Goal: Browse casually

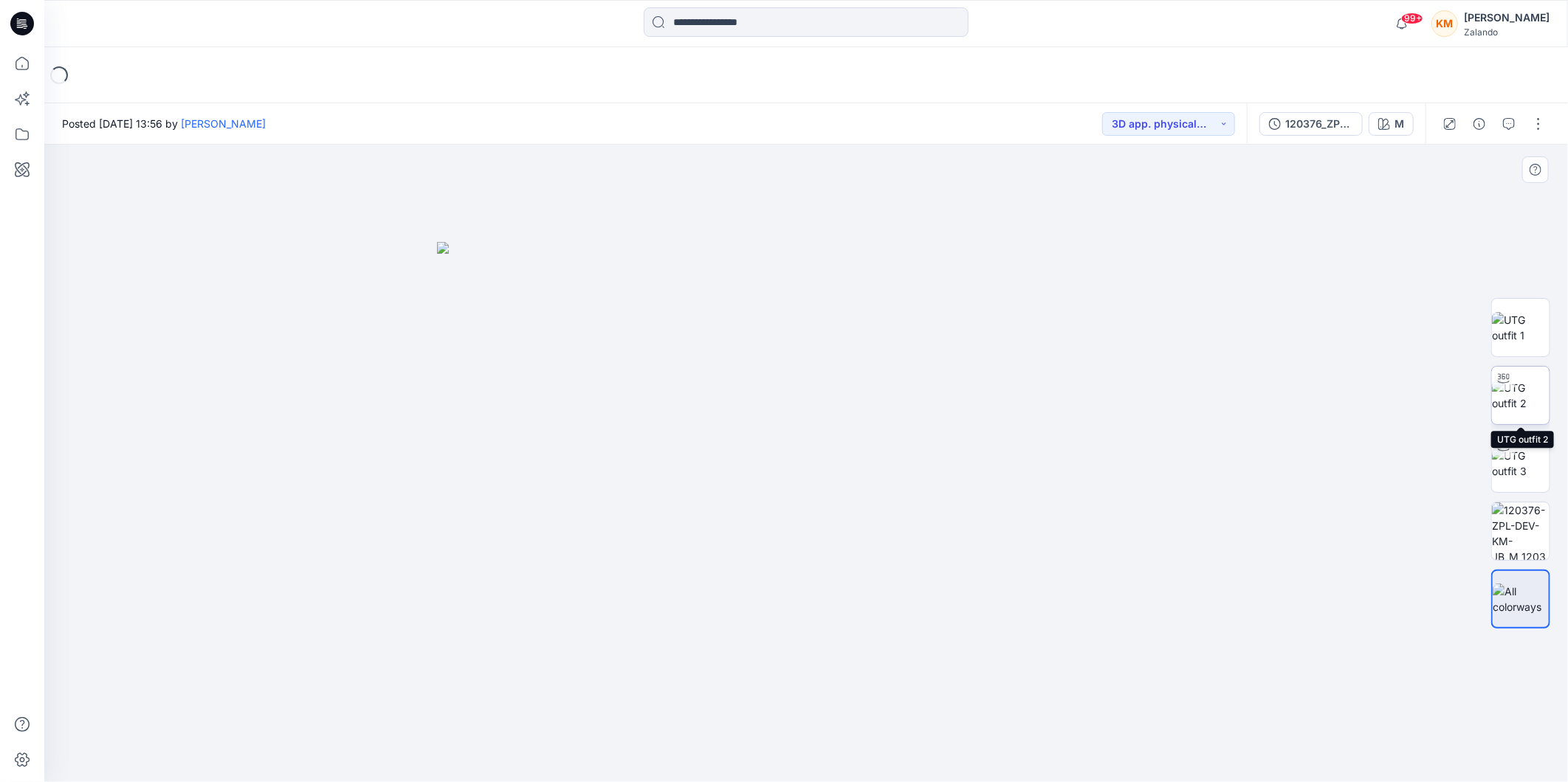
click at [1511, 391] on img at bounding box center [1520, 395] width 58 height 31
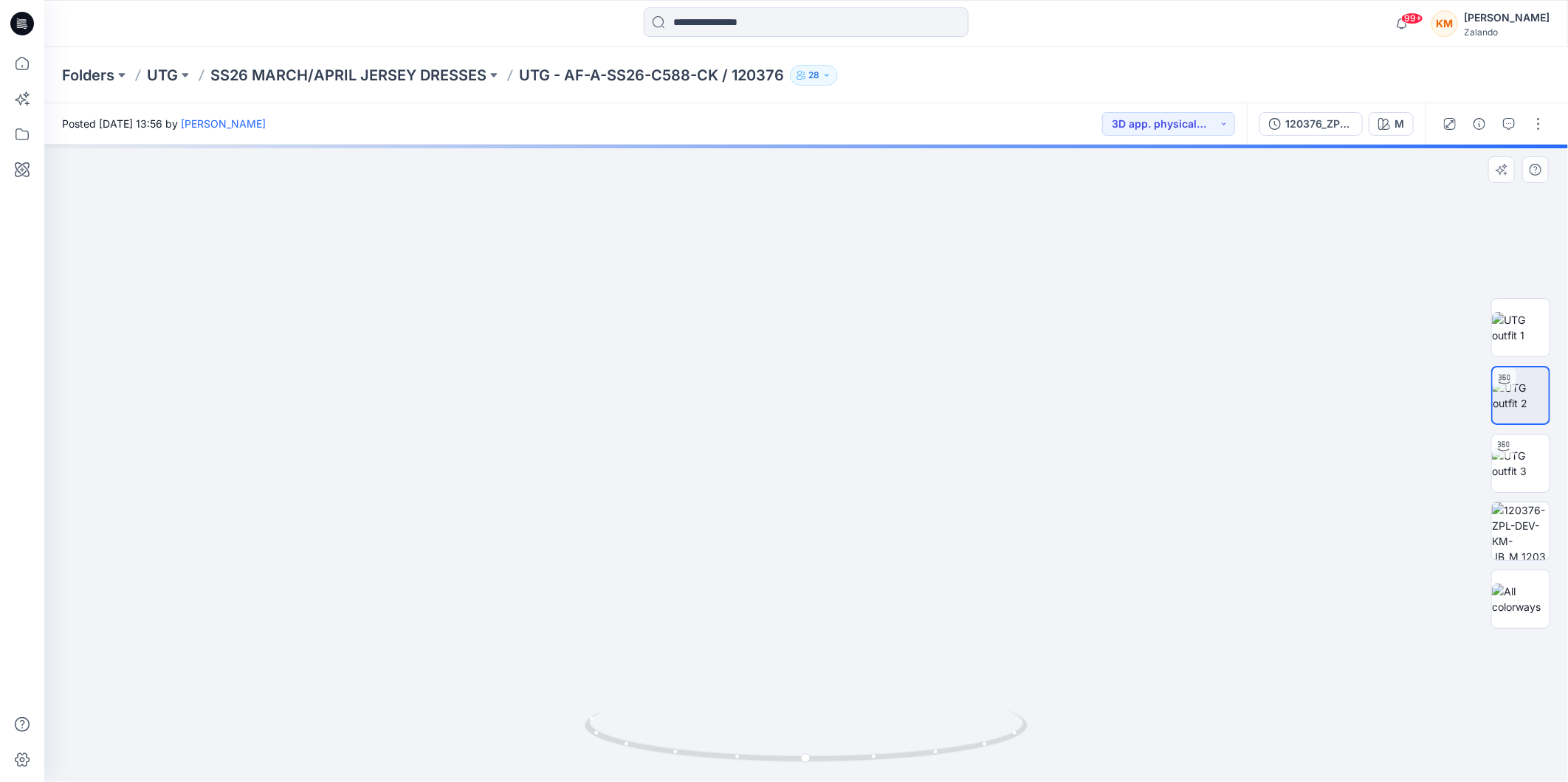
drag, startPoint x: 807, startPoint y: 295, endPoint x: 812, endPoint y: 473, distance: 178.1
click at [812, 473] on img at bounding box center [806, 421] width 1161 height 722
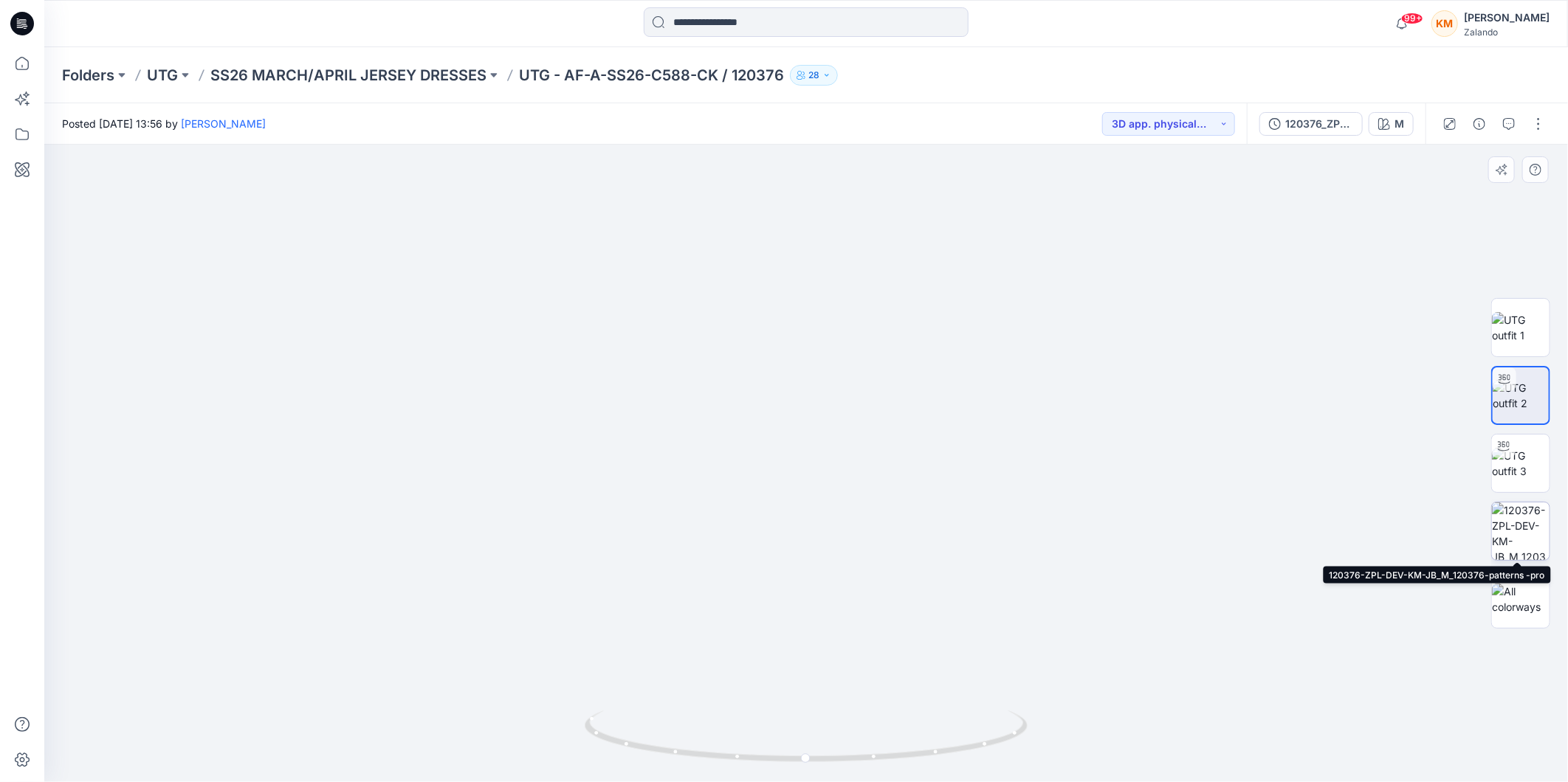
click at [1519, 537] on img at bounding box center [1520, 531] width 58 height 58
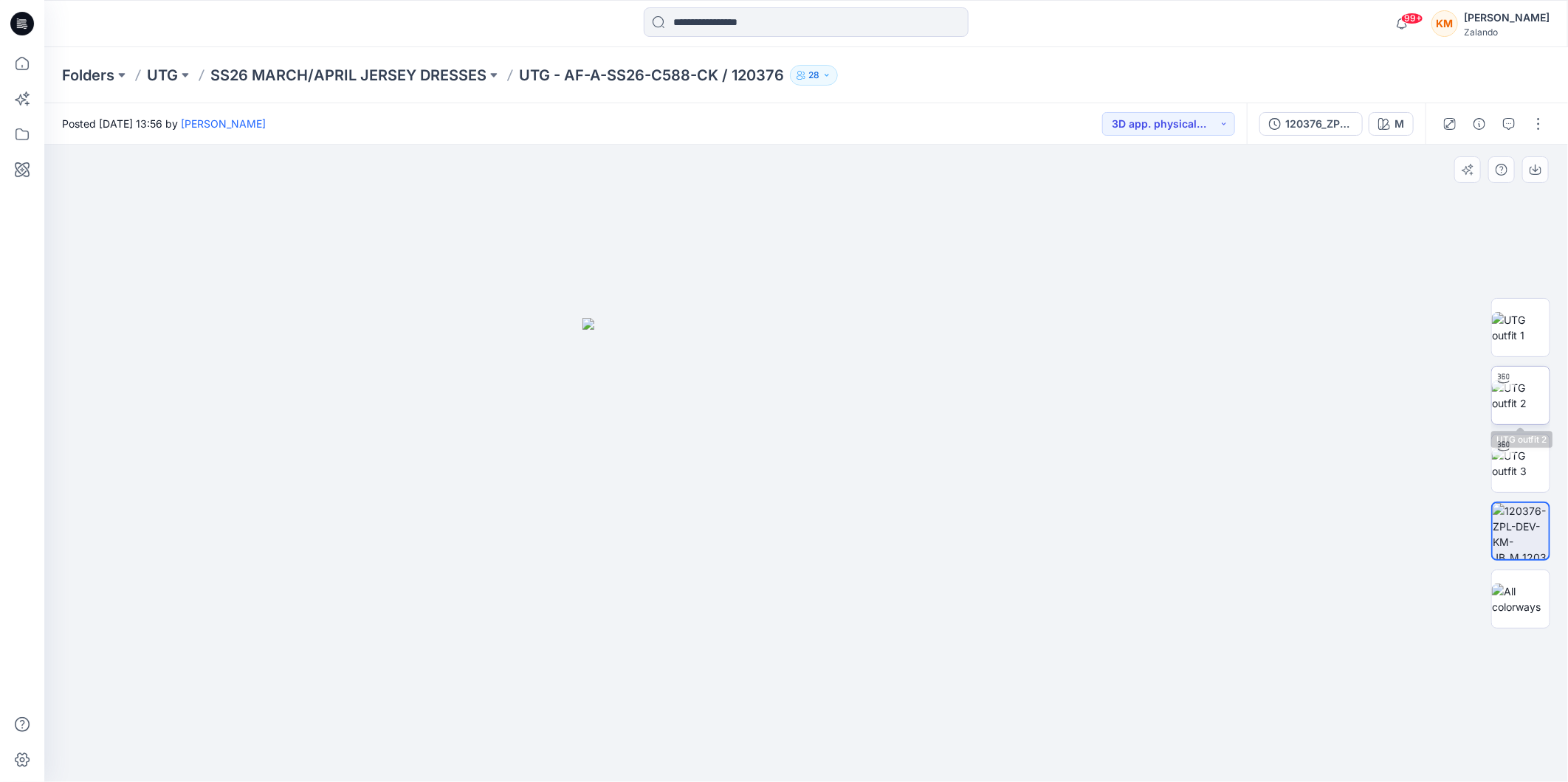
click at [1514, 381] on div at bounding box center [1503, 378] width 24 height 24
drag, startPoint x: 824, startPoint y: 315, endPoint x: 829, endPoint y: 447, distance: 132.1
click at [832, 450] on img at bounding box center [806, 463] width 834 height 638
click at [1116, 378] on img at bounding box center [806, 463] width 1292 height 638
click at [28, 64] on icon at bounding box center [22, 63] width 13 height 13
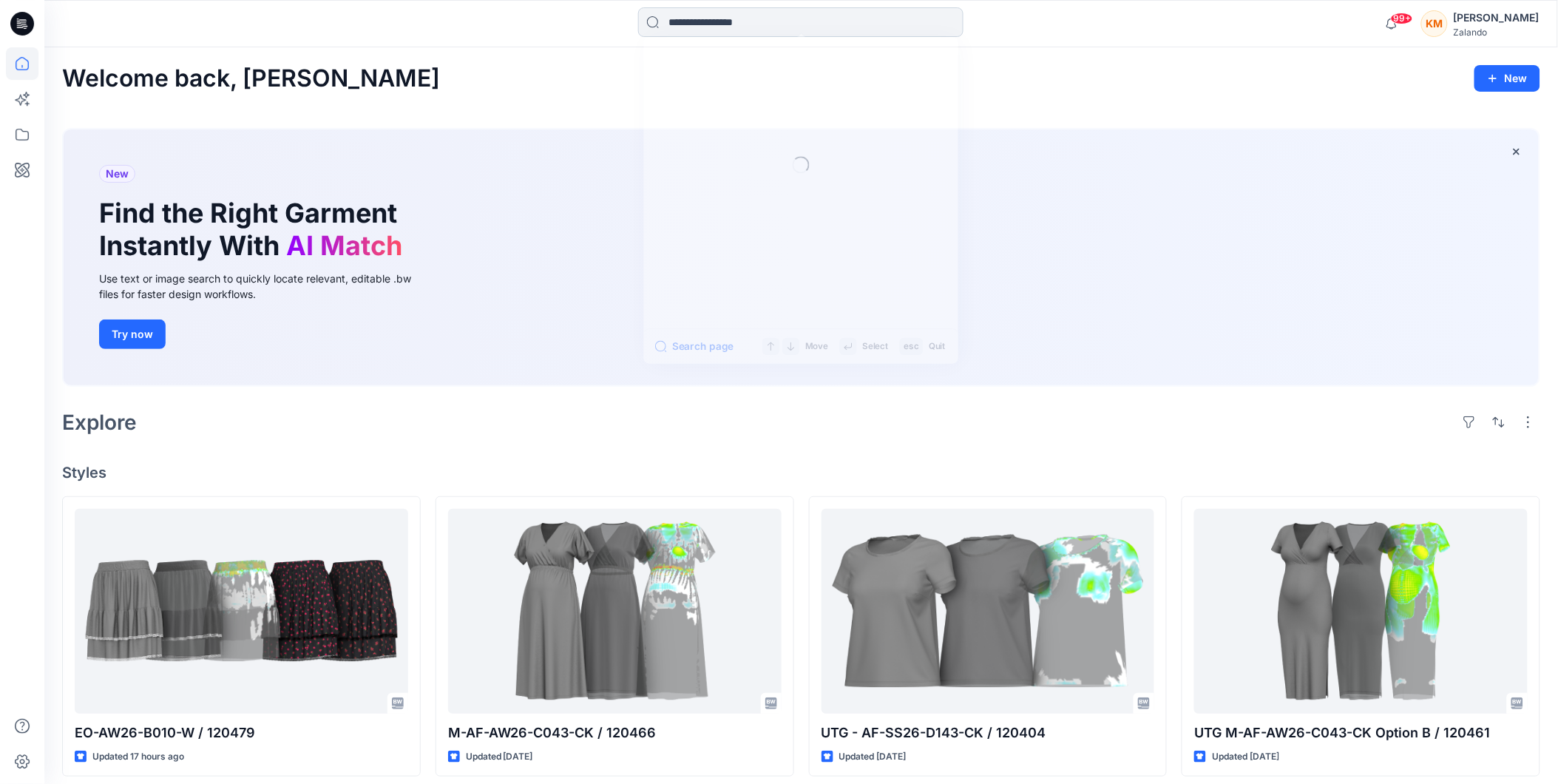
click at [779, 23] on input at bounding box center [801, 22] width 325 height 29
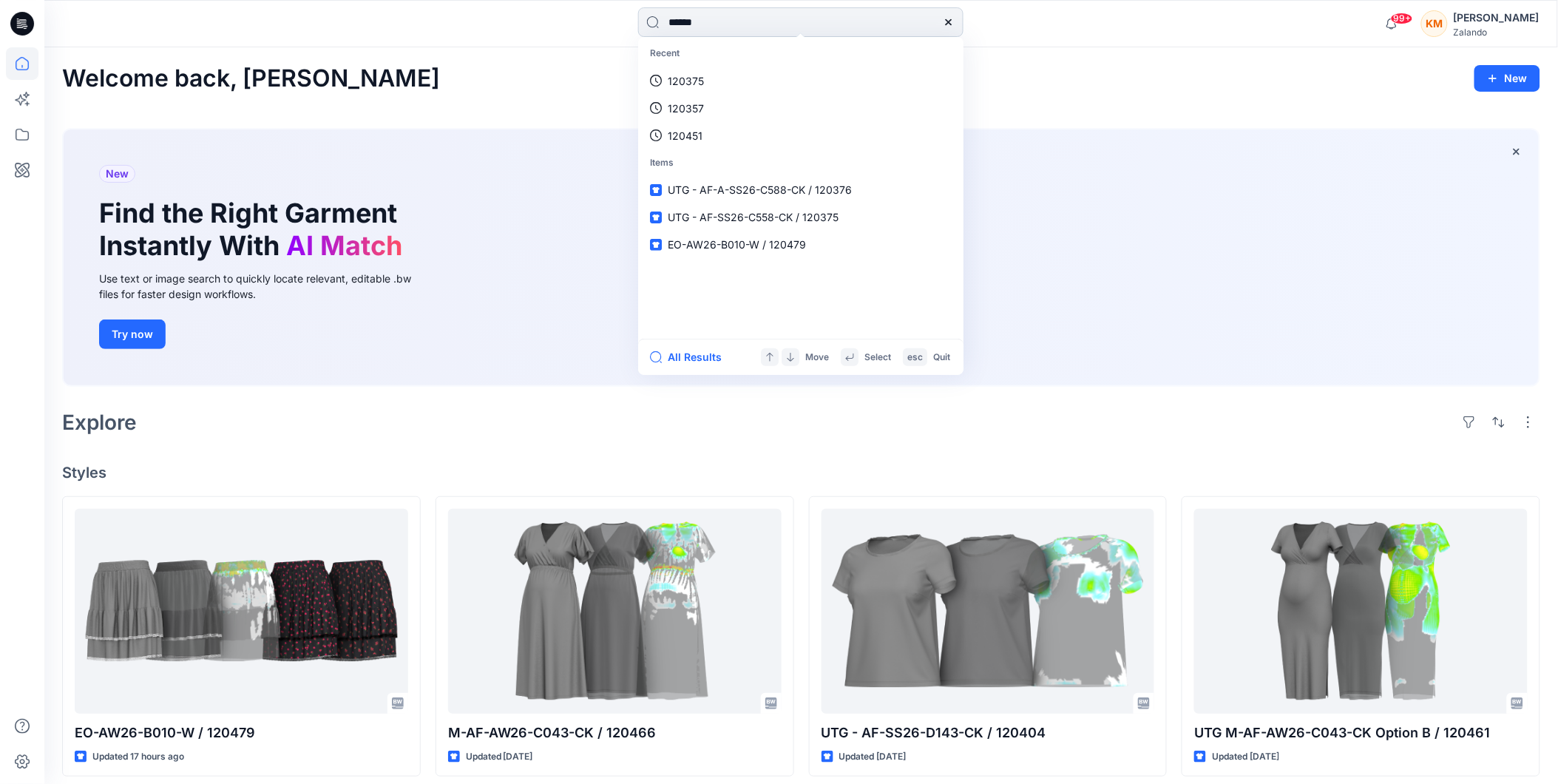
type input "******"
